Goal: Information Seeking & Learning: Learn about a topic

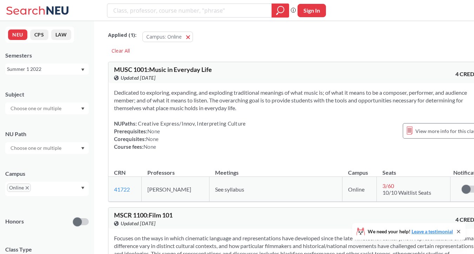
scroll to position [1, 0]
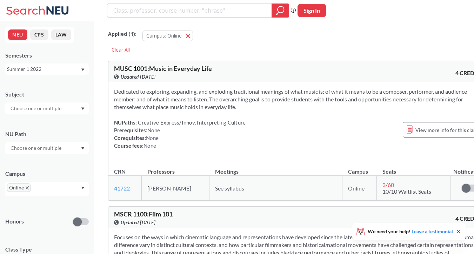
click at [87, 71] on div "Summer 1 2022" at bounding box center [47, 69] width 84 height 11
click at [71, 85] on div "Fall 2025" at bounding box center [48, 85] width 79 height 8
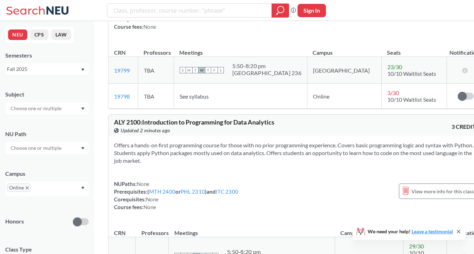
scroll to position [19841, 0]
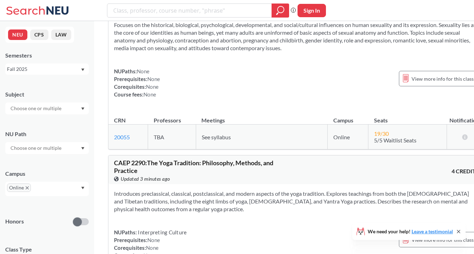
scroll to position [28052, 0]
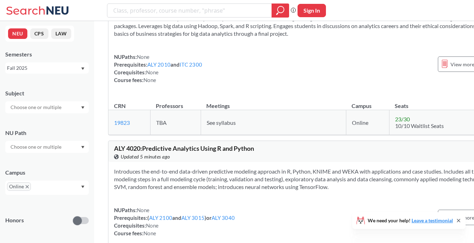
scroll to position [48021, 0]
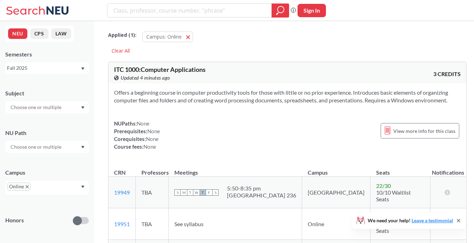
scroll to position [12, 0]
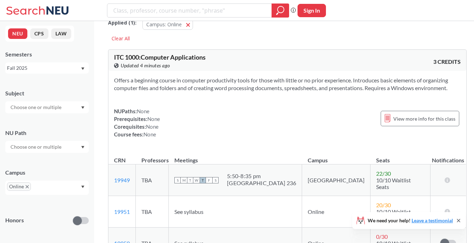
click at [28, 188] on icon "X to remove pill" at bounding box center [27, 186] width 3 height 3
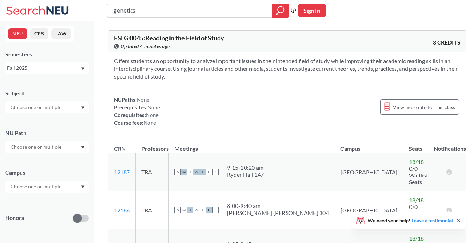
type input "genetics"
click at [277, 2] on div "genetics Phrase search guarantees the exact search appears in the results. Ex. …" at bounding box center [237, 10] width 474 height 21
click at [278, 6] on icon "magnifying glass" at bounding box center [280, 11] width 8 height 10
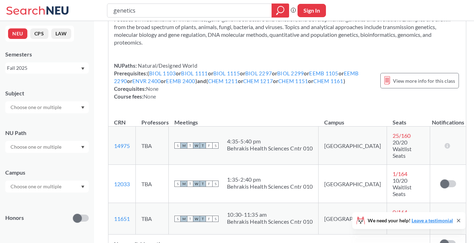
scroll to position [44, 0]
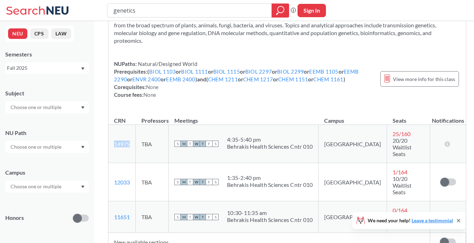
drag, startPoint x: 112, startPoint y: 138, endPoint x: 133, endPoint y: 138, distance: 21.1
click at [133, 138] on td "14975 View this section on Banner." at bounding box center [121, 144] width 27 height 38
copy link "14975"
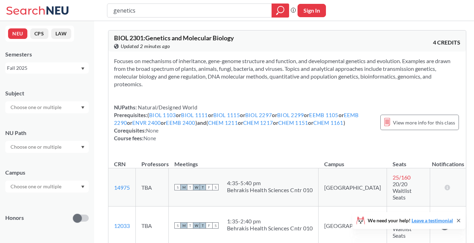
scroll to position [0, 0]
drag, startPoint x: 151, startPoint y: 11, endPoint x: 126, endPoint y: 6, distance: 25.1
click at [126, 6] on input "genetics" at bounding box center [190, 11] width 154 height 12
type input "\"
type input "microbiology"
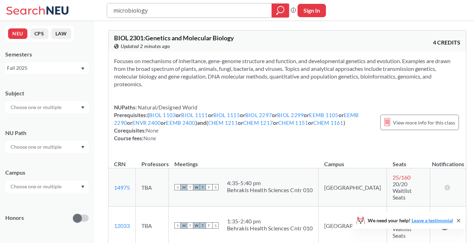
click at [281, 9] on icon "magnifying glass" at bounding box center [280, 11] width 8 height 10
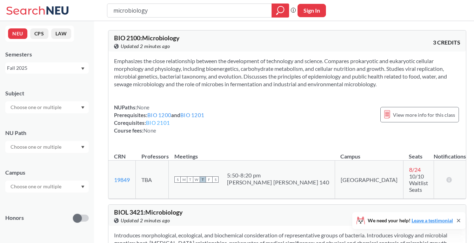
click at [167, 122] on link "BIO 2101" at bounding box center [158, 123] width 24 height 6
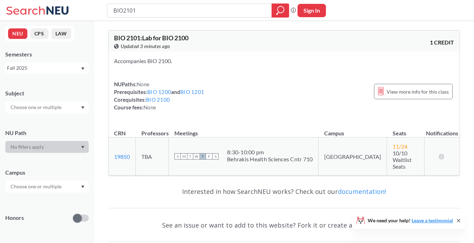
type input "microbiology"
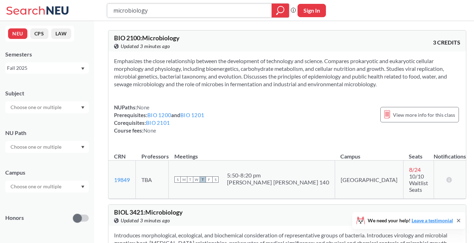
drag, startPoint x: 189, startPoint y: 14, endPoint x: 105, endPoint y: 8, distance: 84.5
click at [105, 8] on div "microbiology Phrase search guarantees the exact search appears in the results. …" at bounding box center [237, 10] width 474 height 21
type input "anatomy"
click at [283, 11] on icon "magnifying glass" at bounding box center [280, 11] width 8 height 10
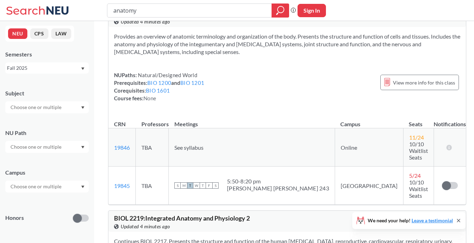
scroll to position [587, 0]
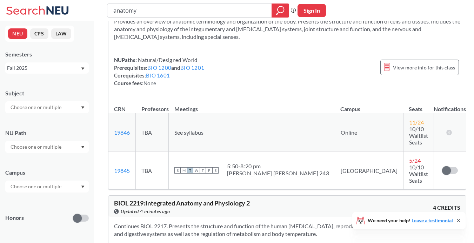
drag, startPoint x: 152, startPoint y: 13, endPoint x: 72, endPoint y: 6, distance: 79.9
click at [72, 6] on div "anatomy Phrase search guarantees the exact search appears in the results. Ex. I…" at bounding box center [237, 10] width 474 height 21
type input "genetics"
click at [285, 16] on div at bounding box center [281, 11] width 18 height 14
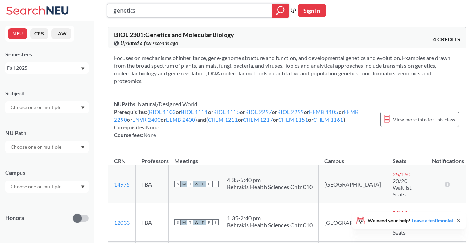
drag, startPoint x: 230, startPoint y: 14, endPoint x: 46, endPoint y: -13, distance: 186.0
click at [46, 0] on html "genetics Phrase search guarantees the exact search appears in the results. Ex. …" at bounding box center [237, 118] width 474 height 243
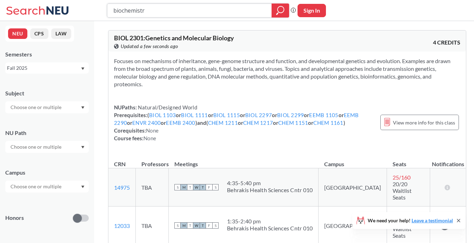
type input "biochemistry"
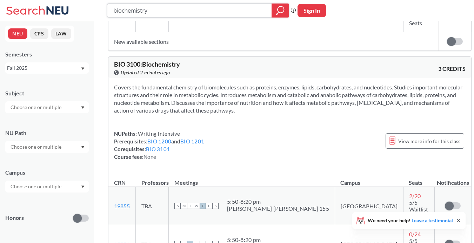
scroll to position [197, 0]
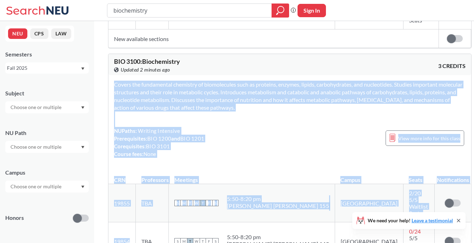
drag, startPoint x: 137, startPoint y: 199, endPoint x: 105, endPoint y: 197, distance: 31.7
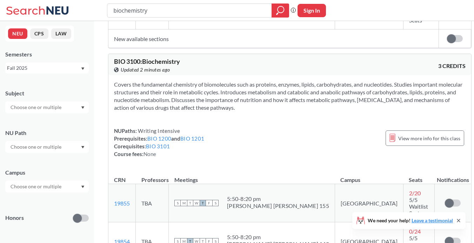
click at [136, 223] on td "19854 View this section on Banner." at bounding box center [121, 242] width 27 height 38
drag, startPoint x: 135, startPoint y: 200, endPoint x: 111, endPoint y: 200, distance: 23.9
click at [111, 223] on td "19854 View this section on Banner." at bounding box center [121, 242] width 27 height 38
copy link "19854"
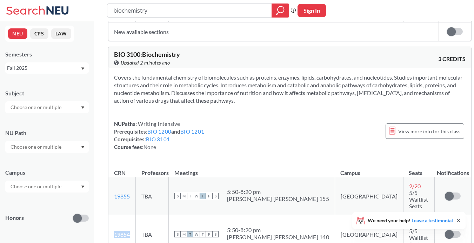
scroll to position [205, 0]
click at [161, 136] on link "BIO 3101" at bounding box center [158, 139] width 24 height 6
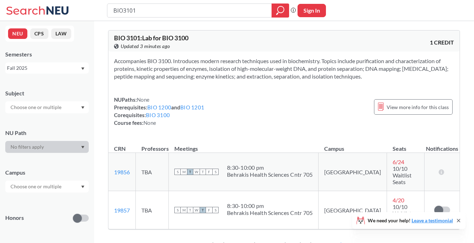
type input "biochemistry"
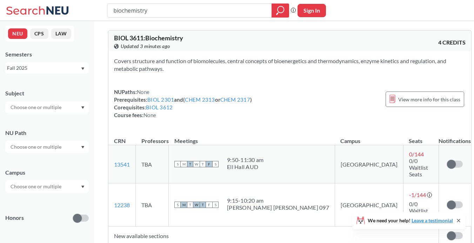
scroll to position [205, 0]
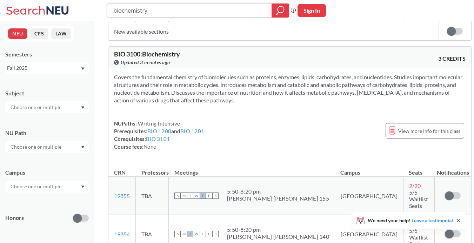
drag, startPoint x: 157, startPoint y: 9, endPoint x: 88, endPoint y: 7, distance: 68.8
click at [88, 7] on div "biochemistry Phrase search guarantees the exact search appears in the results. …" at bounding box center [237, 10] width 474 height 21
type input "anatomy"
click at [275, 7] on div at bounding box center [281, 11] width 18 height 14
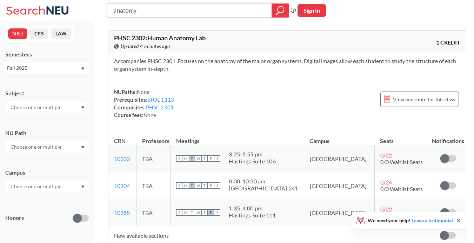
scroll to position [0, 0]
drag, startPoint x: 160, startPoint y: 14, endPoint x: 52, endPoint y: -1, distance: 109.1
click at [52, 0] on html "anatomy Phrase search guarantees the exact search appears in the results. Ex. I…" at bounding box center [237, 121] width 474 height 243
type input "biochemistry"
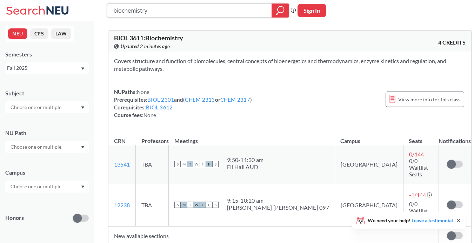
drag, startPoint x: 252, startPoint y: 7, endPoint x: 95, endPoint y: 5, distance: 156.9
click at [95, 5] on div "biochemistry Phrase search guarantees the exact search appears in the results. …" at bounding box center [237, 10] width 474 height 21
click at [279, 4] on div at bounding box center [281, 11] width 18 height 14
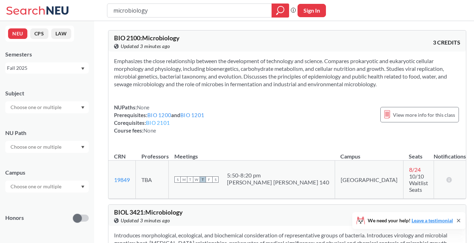
click at [163, 123] on link "BIO 2101" at bounding box center [158, 123] width 24 height 6
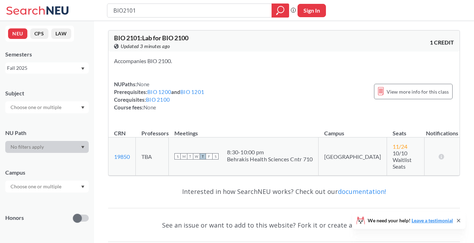
type input "microbiology"
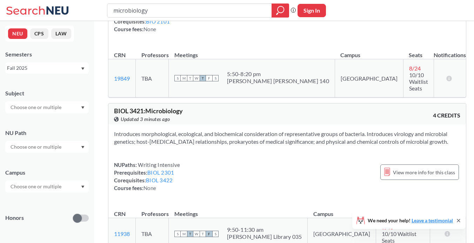
scroll to position [141, 0]
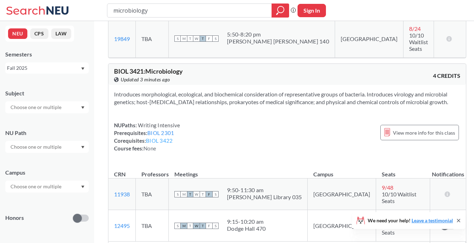
click at [162, 138] on link "BIOL 3422" at bounding box center [159, 141] width 27 height 6
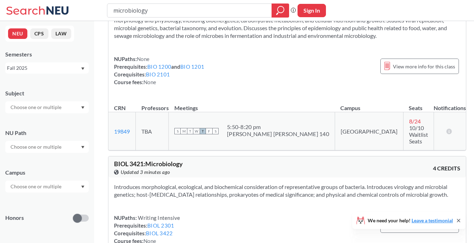
scroll to position [50, 0]
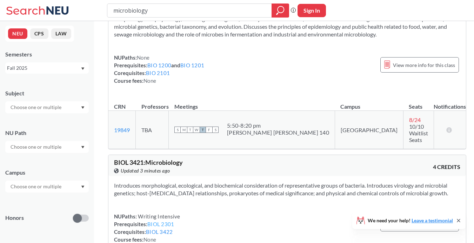
click at [161, 221] on link "BIOL 2301" at bounding box center [160, 224] width 27 height 6
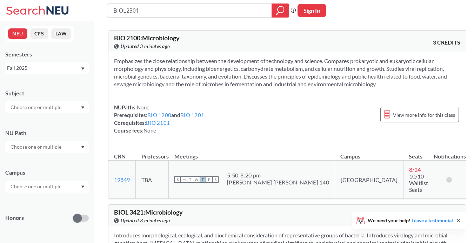
type input "microbiology"
